Goal: Communication & Community: Participate in discussion

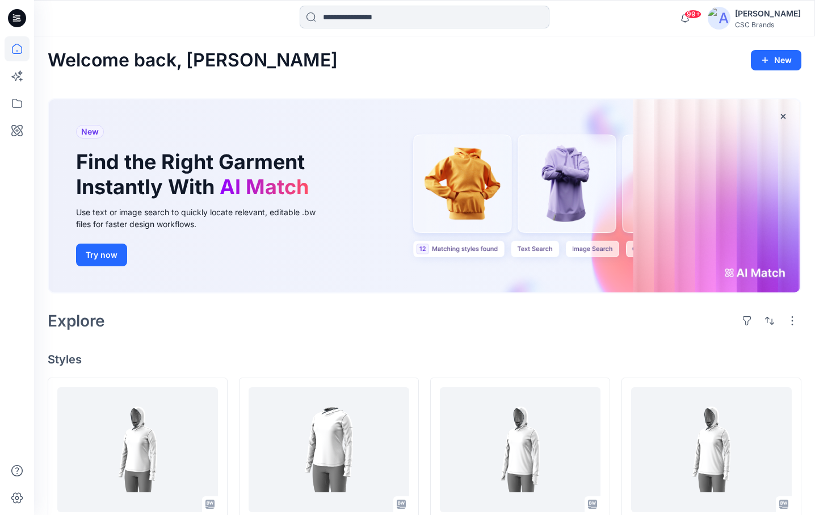
click at [388, 20] on input at bounding box center [425, 17] width 250 height 23
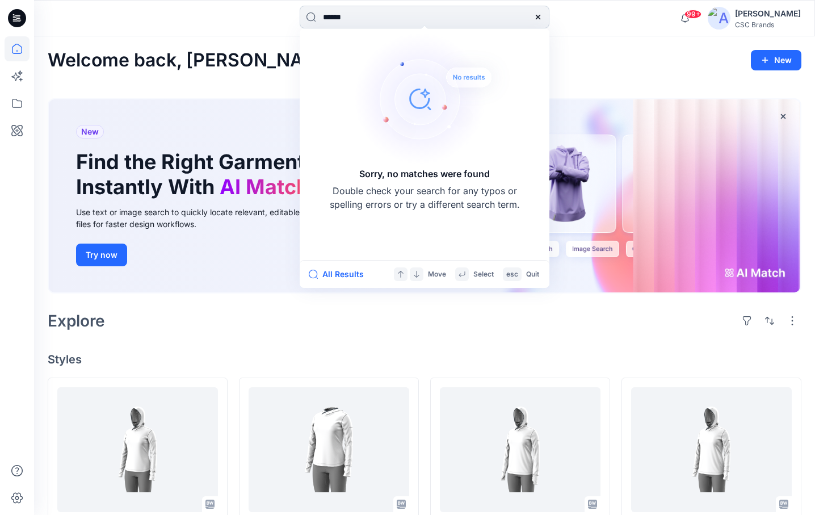
drag, startPoint x: 354, startPoint y: 18, endPoint x: 336, endPoint y: 14, distance: 17.9
click at [336, 14] on input "******" at bounding box center [425, 17] width 250 height 23
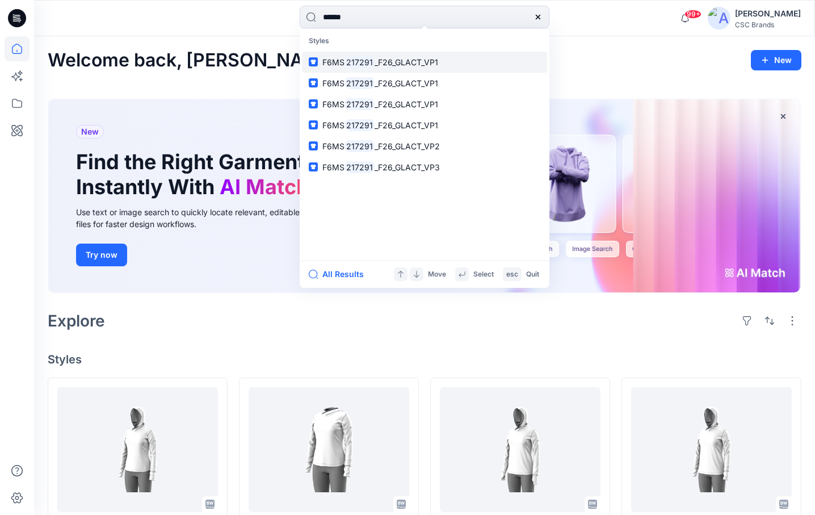
type input "******"
click at [419, 62] on span "_F26_GLACT_VP1" at bounding box center [406, 62] width 64 height 10
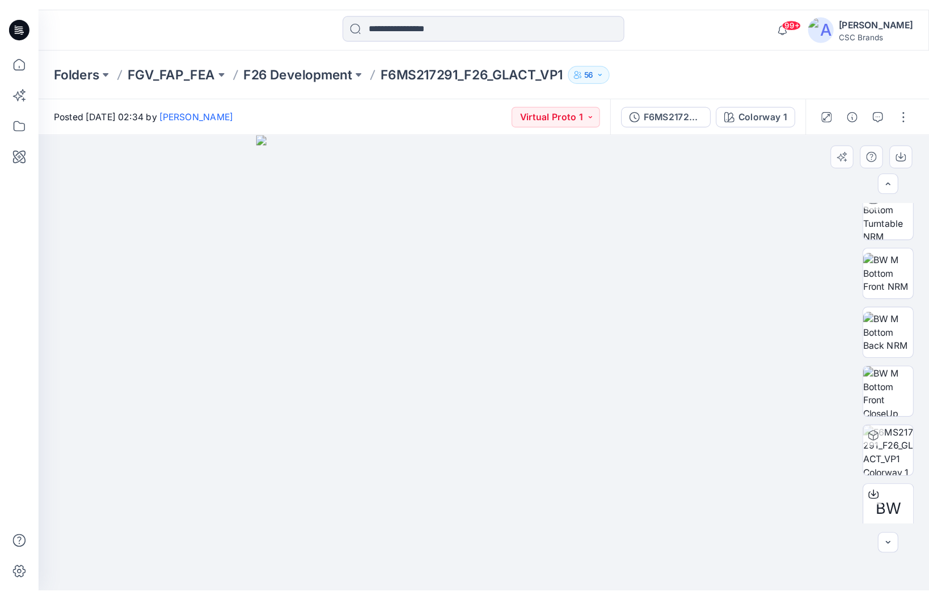
scroll to position [75, 0]
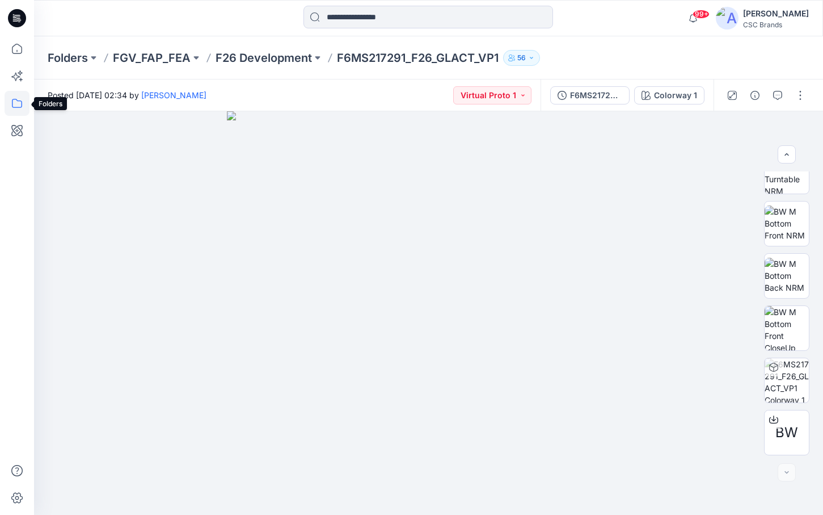
click at [15, 106] on icon at bounding box center [17, 103] width 25 height 25
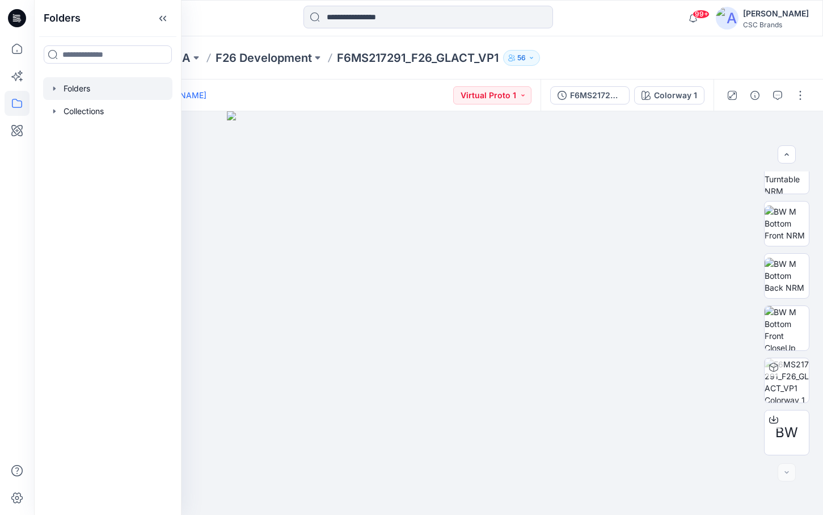
click at [94, 90] on div at bounding box center [107, 88] width 129 height 23
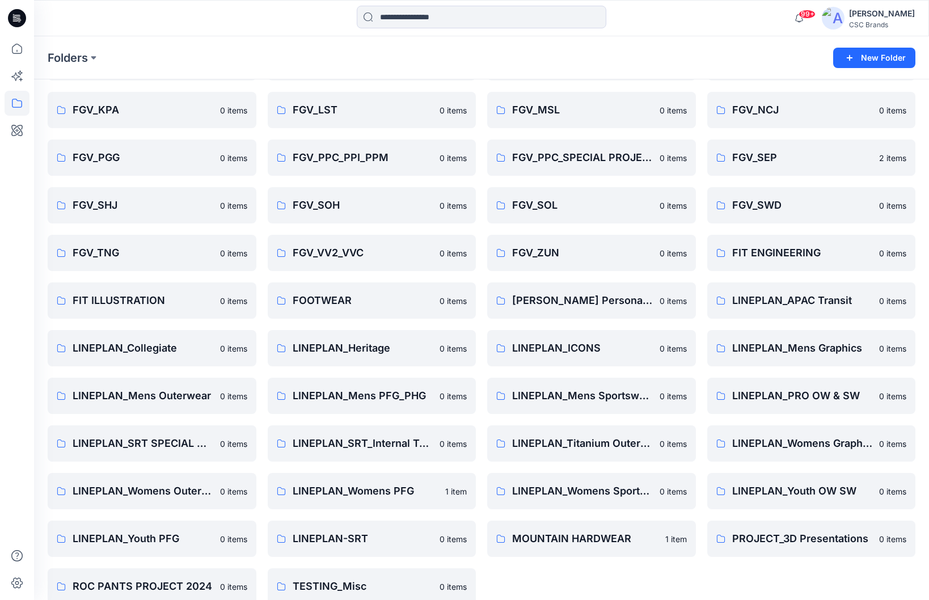
scroll to position [253, 0]
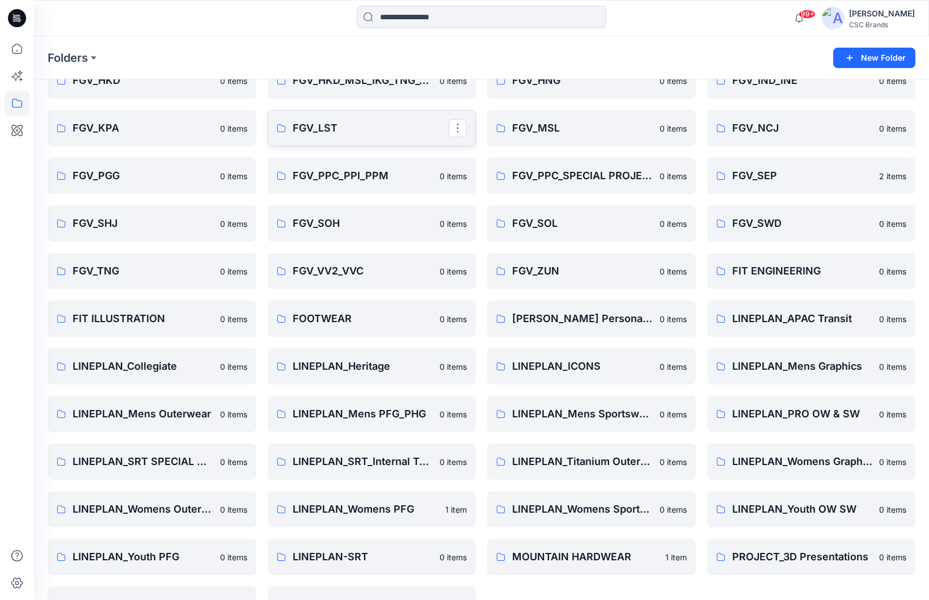
click at [431, 130] on p "FGV_LST" at bounding box center [371, 128] width 157 height 16
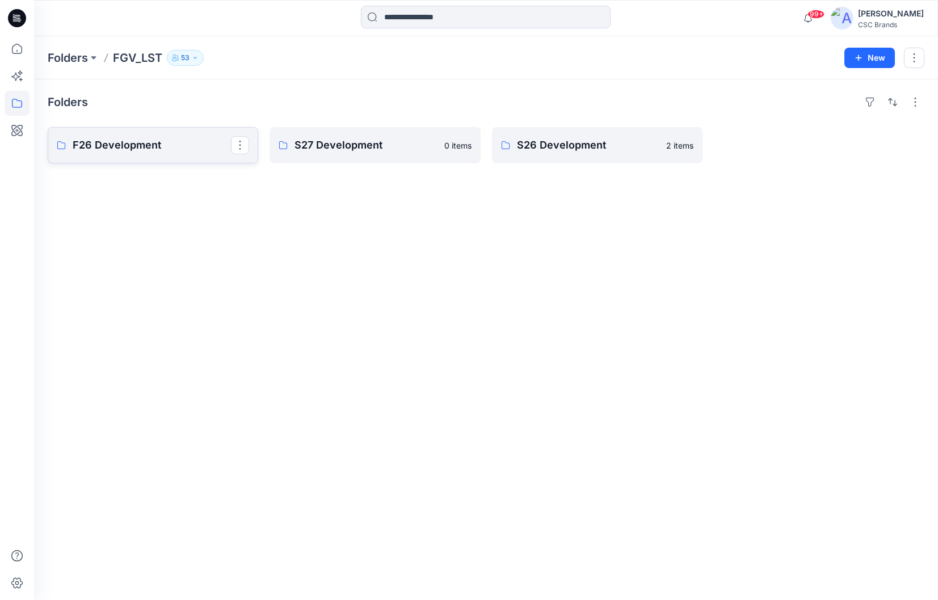
click at [196, 148] on p "F26 Development" at bounding box center [152, 145] width 158 height 16
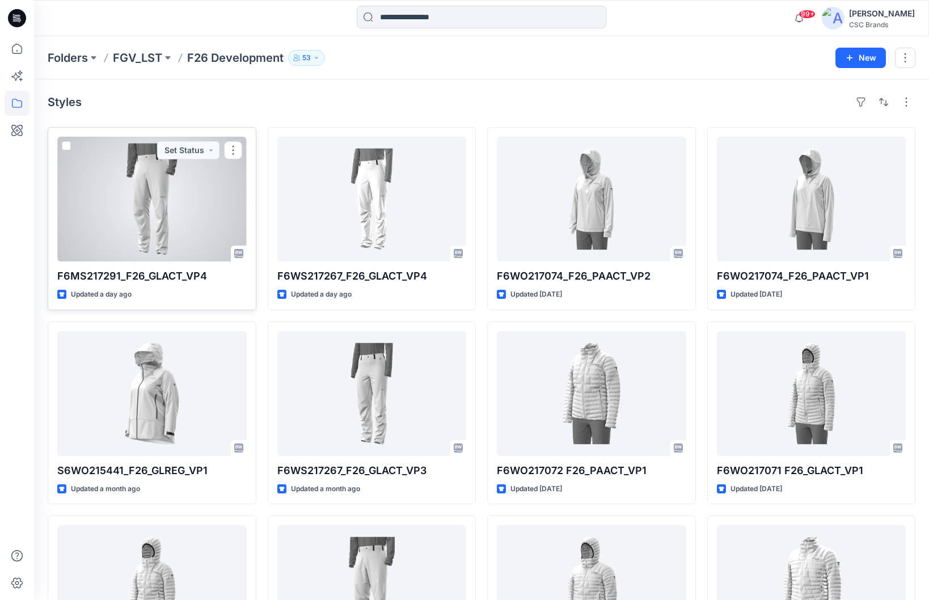
click at [197, 218] on div at bounding box center [152, 199] width 190 height 125
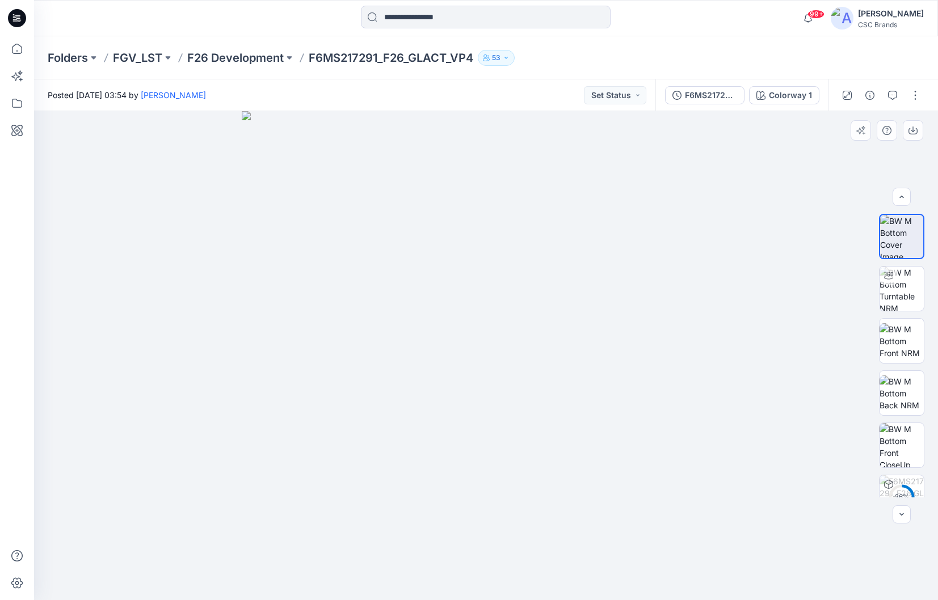
scroll to position [23, 0]
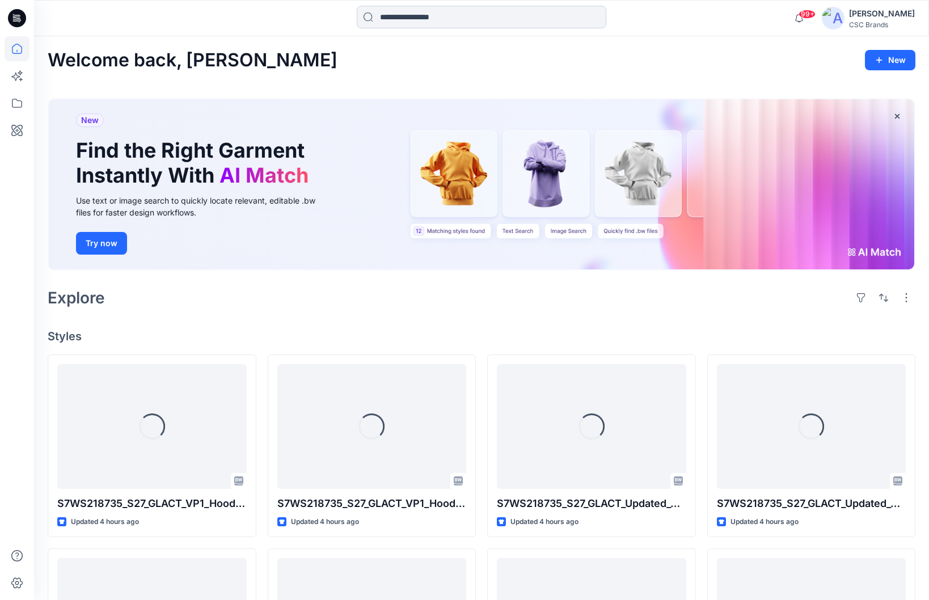
click at [422, 14] on input at bounding box center [482, 17] width 250 height 23
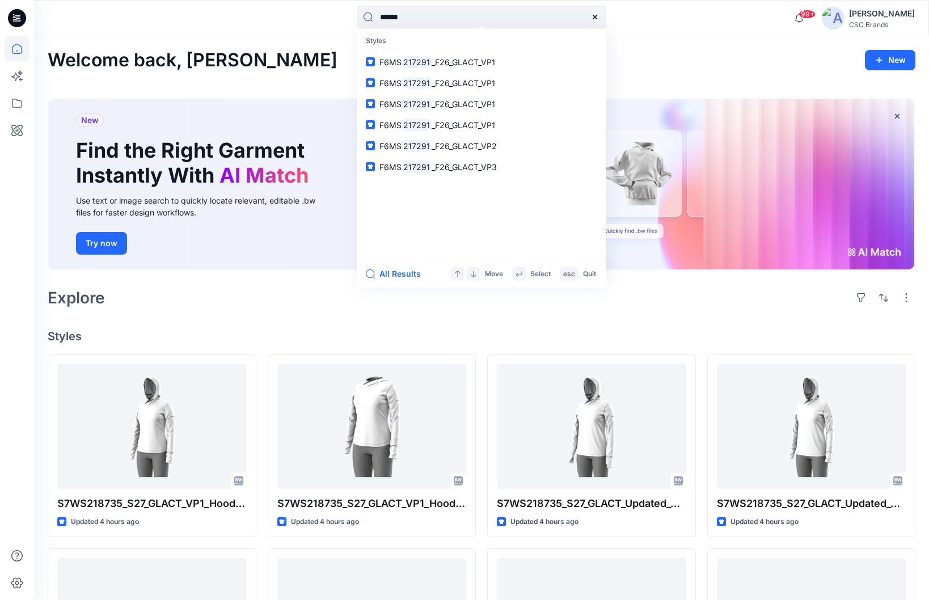
type input "******"
click at [472, 274] on icon at bounding box center [473, 274] width 7 height 7
click at [390, 273] on button "All Results" at bounding box center [397, 274] width 62 height 14
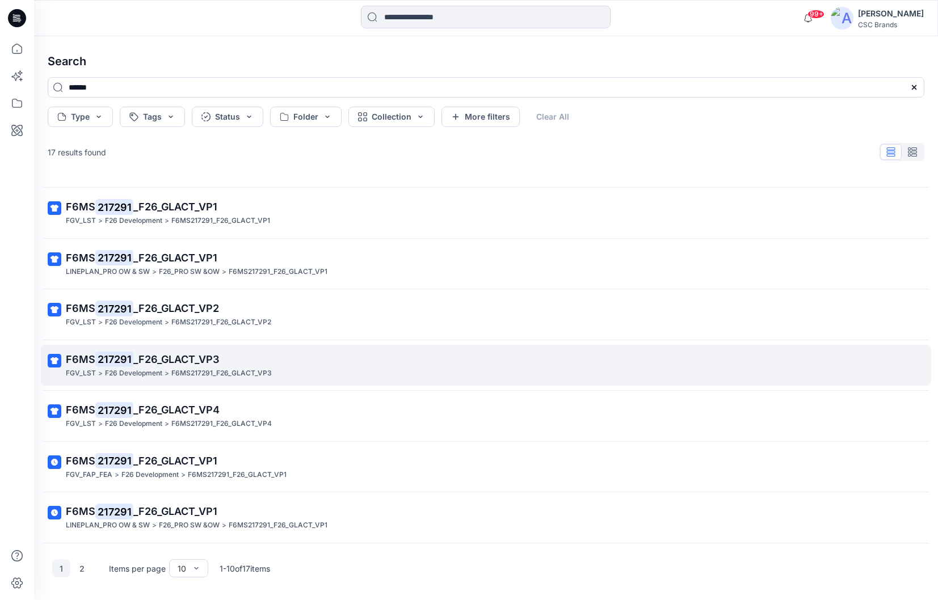
scroll to position [104, 0]
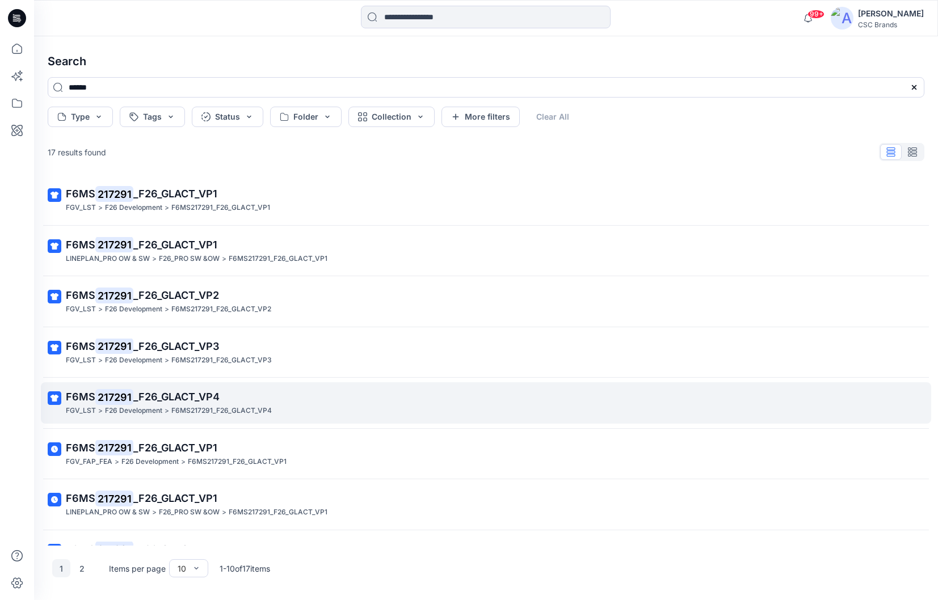
click at [297, 405] on div "FGV_LST > F26 Development > F6MS217291_F26_GLACT_VP4" at bounding box center [485, 411] width 838 height 12
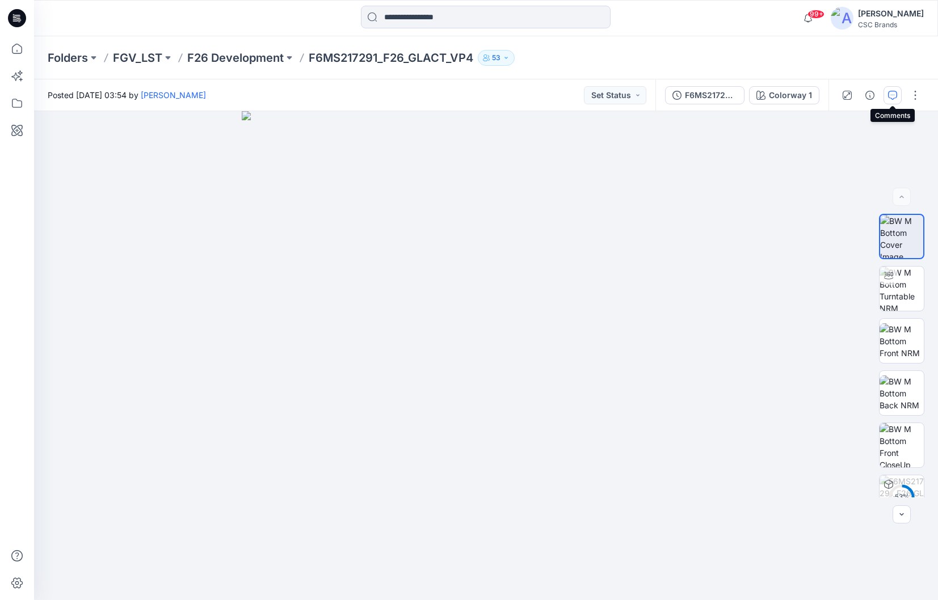
click at [894, 92] on icon "button" at bounding box center [892, 95] width 9 height 9
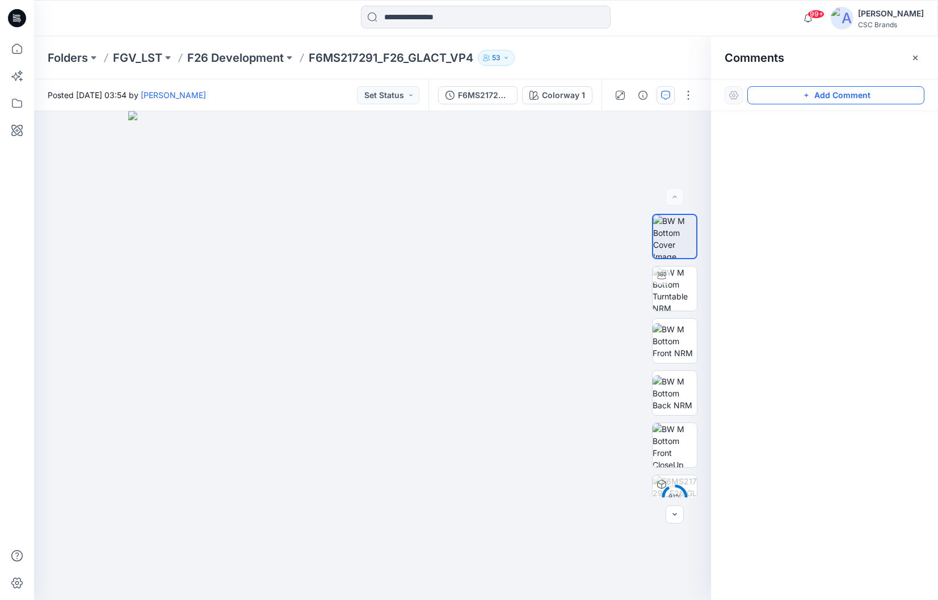
click at [807, 92] on icon "button" at bounding box center [806, 95] width 9 height 9
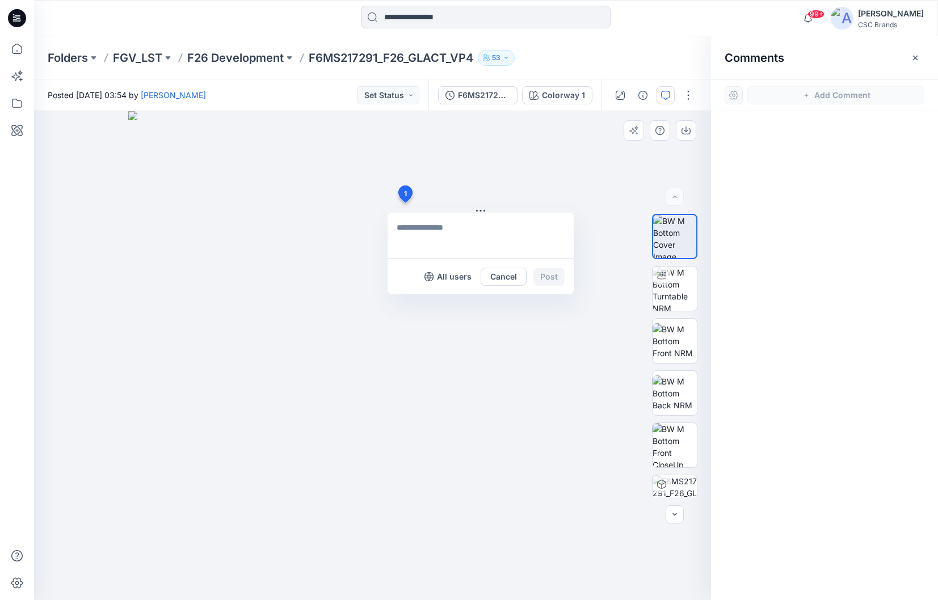
click at [405, 203] on div "1 All users Cancel Post" at bounding box center [372, 355] width 677 height 489
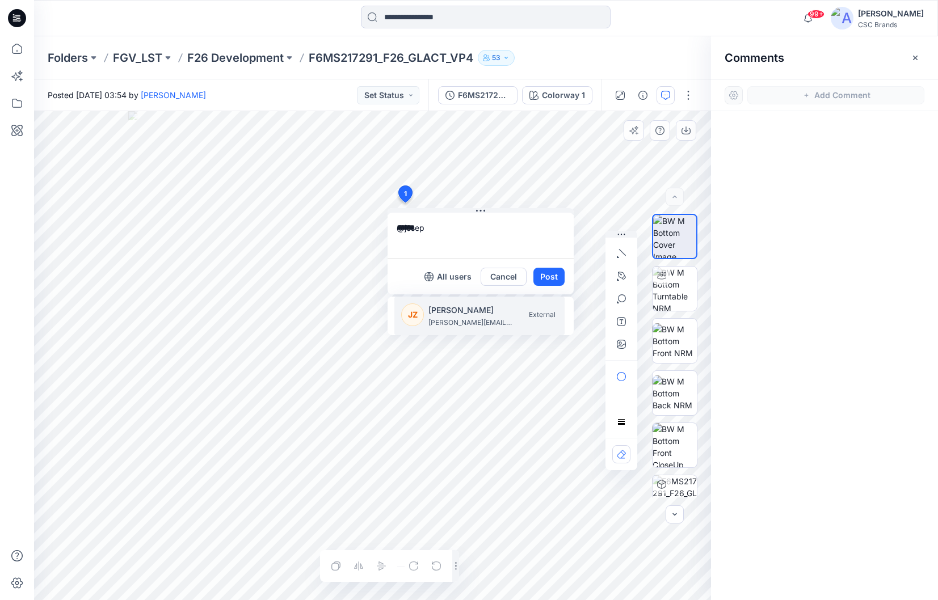
click at [460, 327] on p "[PERSON_NAME][EMAIL_ADDRESS][DOMAIN_NAME]" at bounding box center [470, 322] width 85 height 11
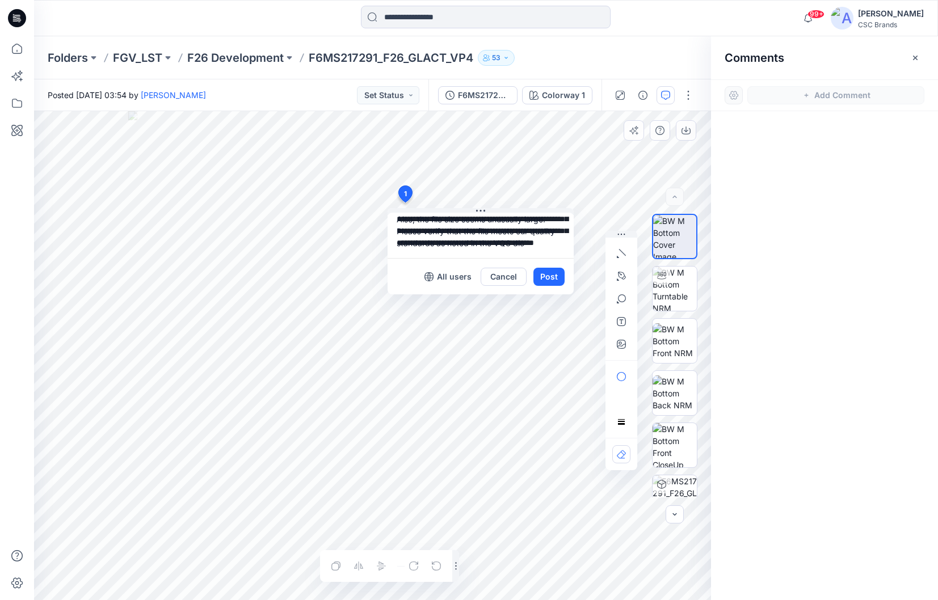
scroll to position [58, 0]
type textarea "**********"
click at [553, 279] on button "Post" at bounding box center [548, 277] width 31 height 18
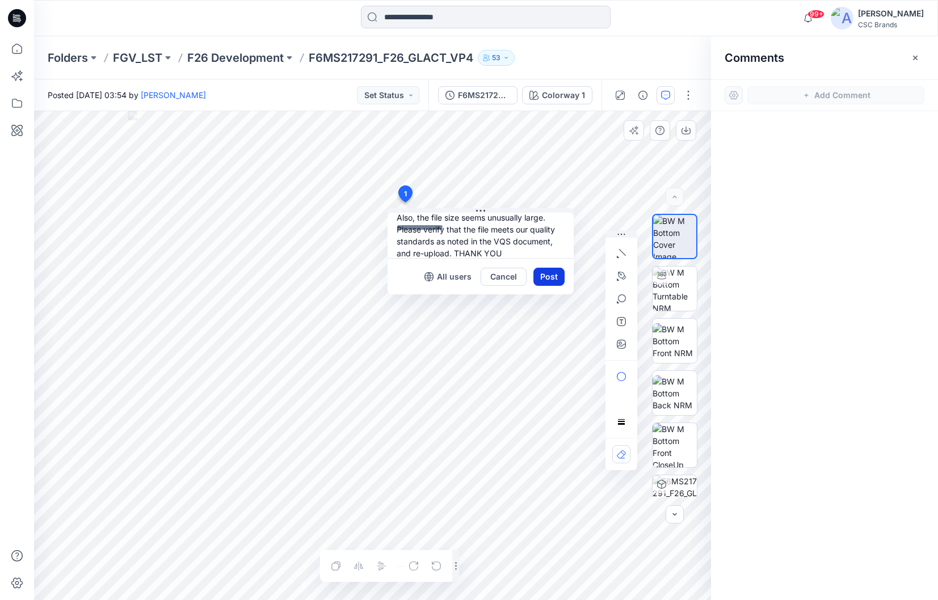
scroll to position [0, 0]
